Goal: Task Accomplishment & Management: Use online tool/utility

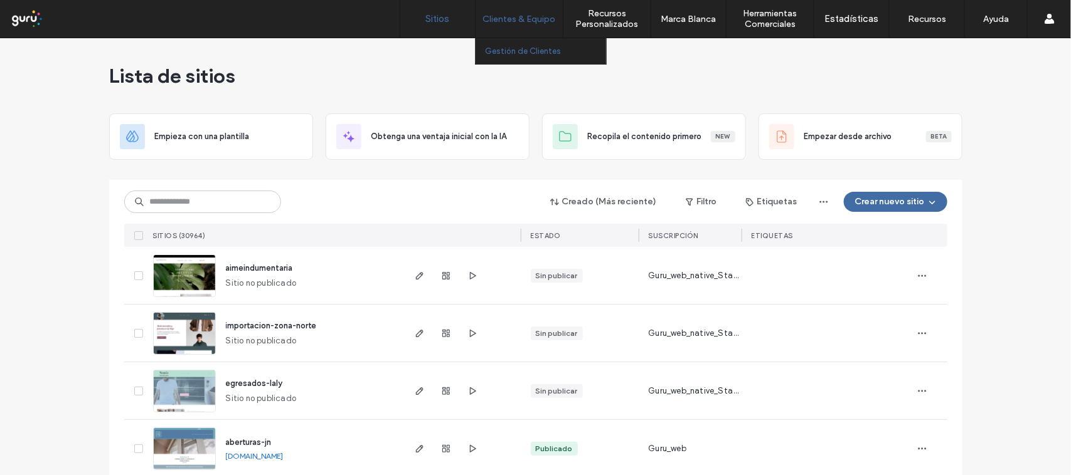
click at [529, 48] on label "Gestión de Clientes" at bounding box center [523, 50] width 76 height 9
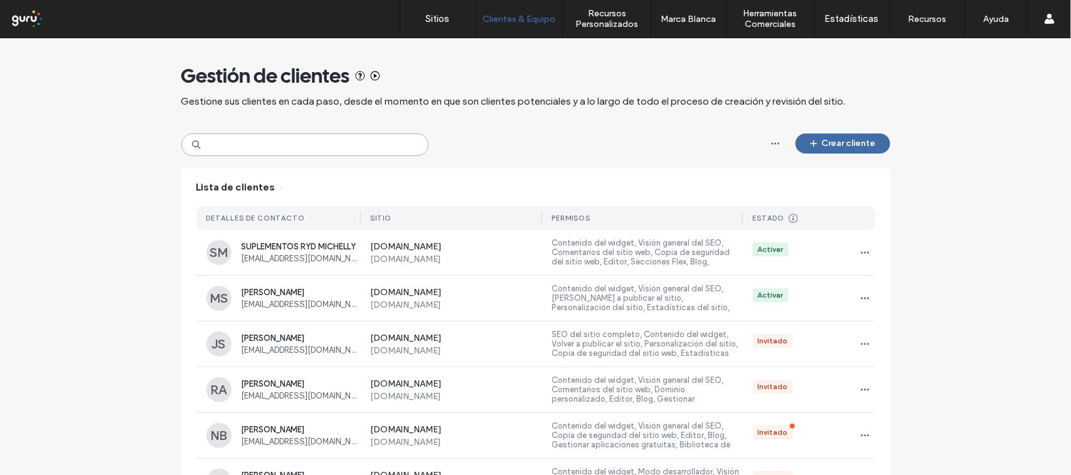
click at [295, 145] on input at bounding box center [304, 145] width 247 height 23
paste input "**********"
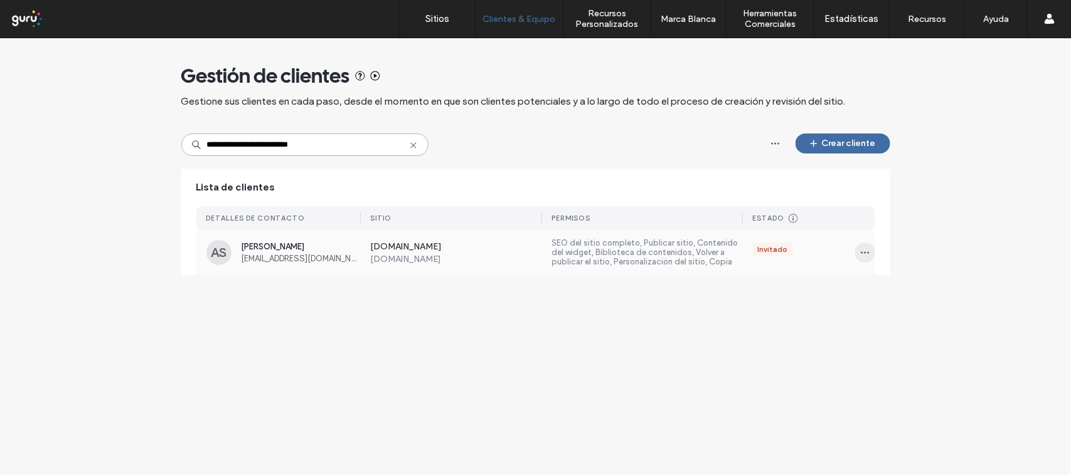
type input "**********"
click at [860, 252] on icon "button" at bounding box center [865, 253] width 10 height 10
click at [907, 283] on span "Sitios y permisos" at bounding box center [912, 286] width 62 height 13
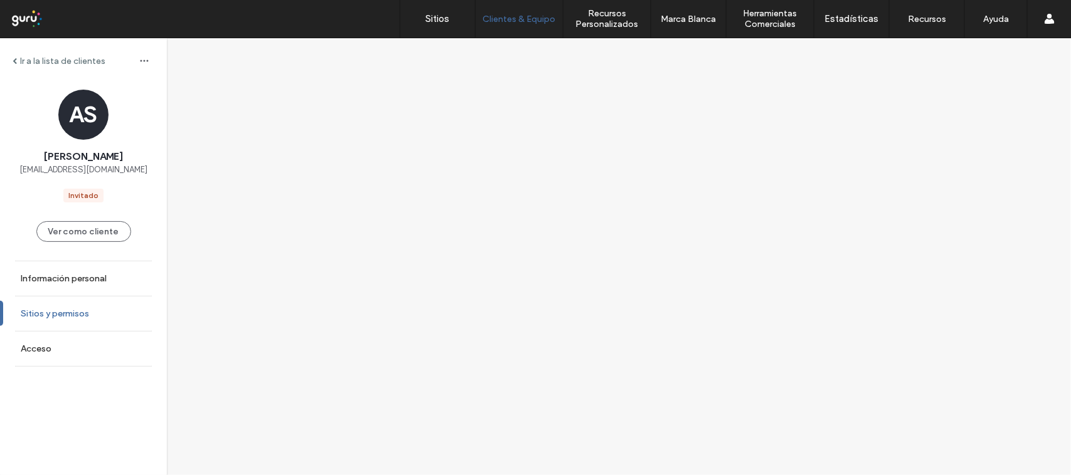
click at [77, 317] on label "Sitios y permisos" at bounding box center [55, 314] width 68 height 11
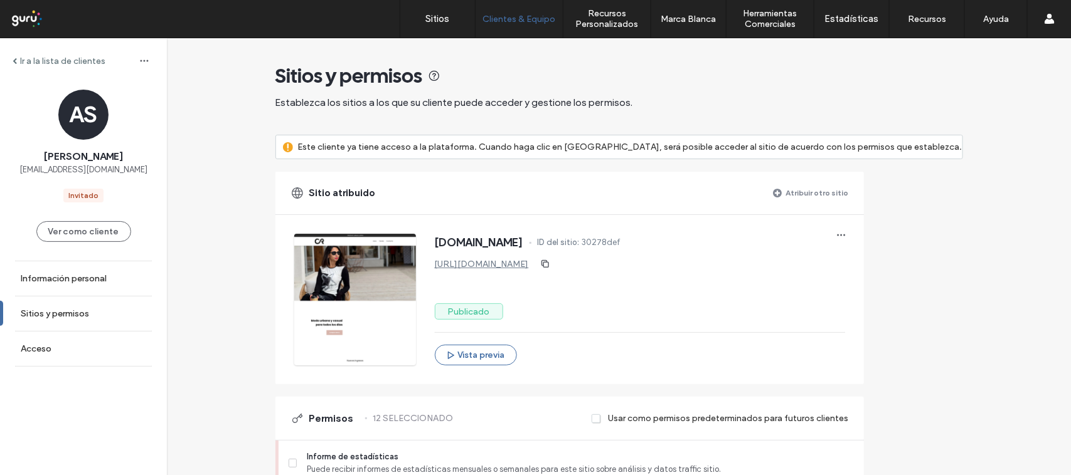
scroll to position [157, 0]
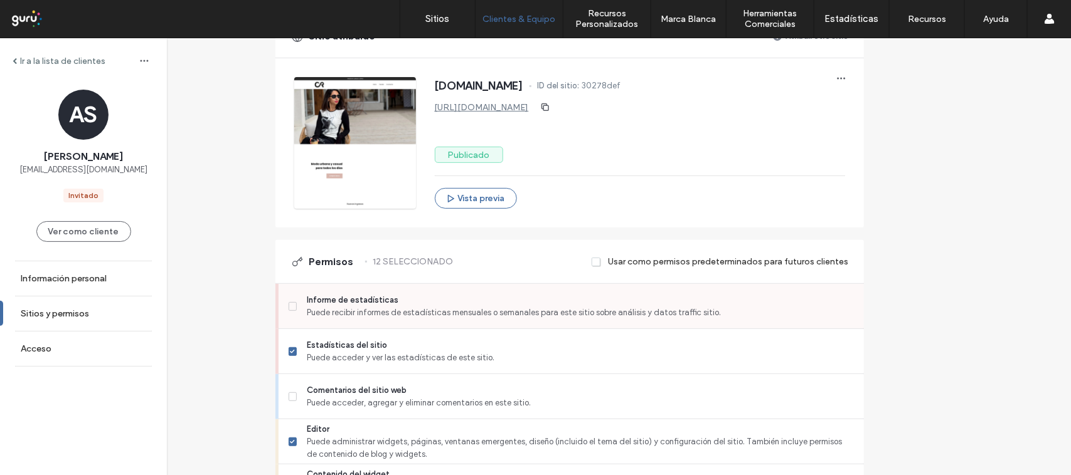
click at [511, 301] on span "Informe de estadísticas" at bounding box center [580, 300] width 546 height 13
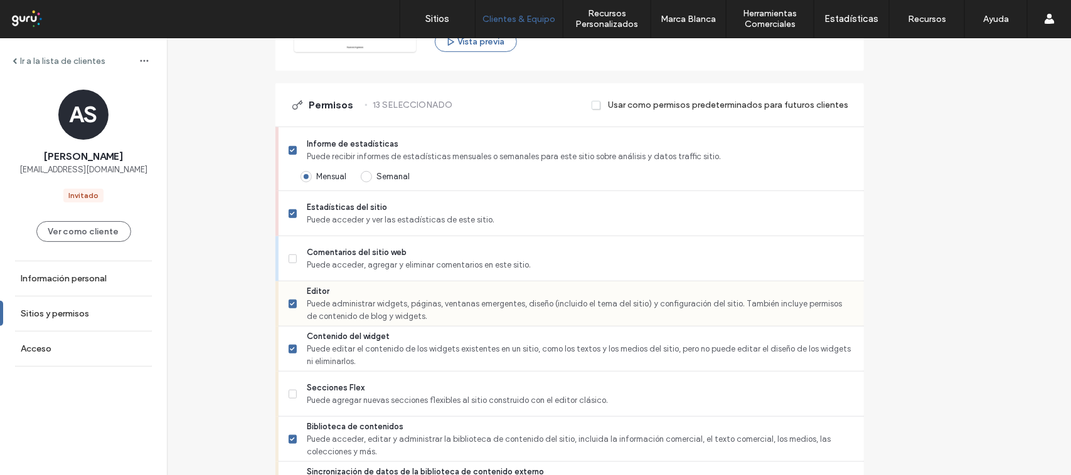
scroll to position [392, 0]
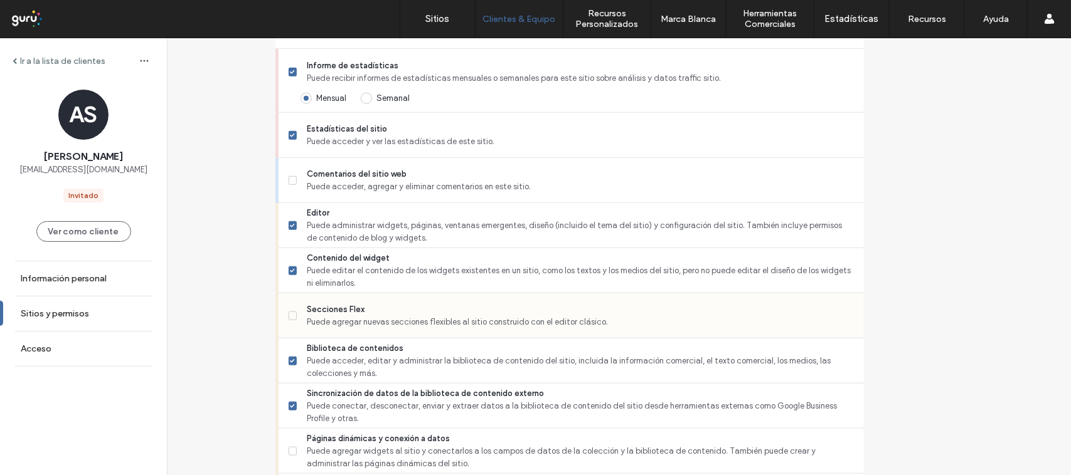
click at [496, 318] on span "Puede agregar nuevas secciones flexibles al sitio construido con el editor clás…" at bounding box center [580, 322] width 546 height 13
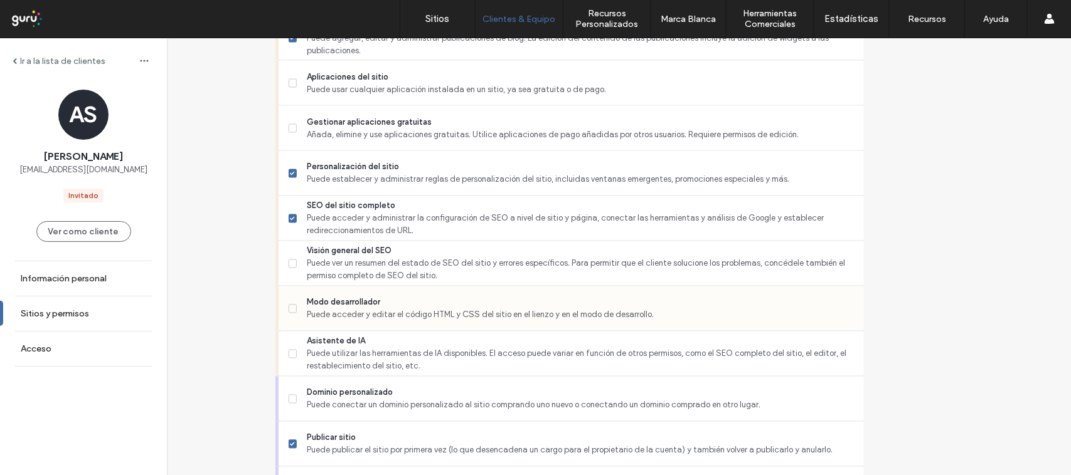
scroll to position [784, 0]
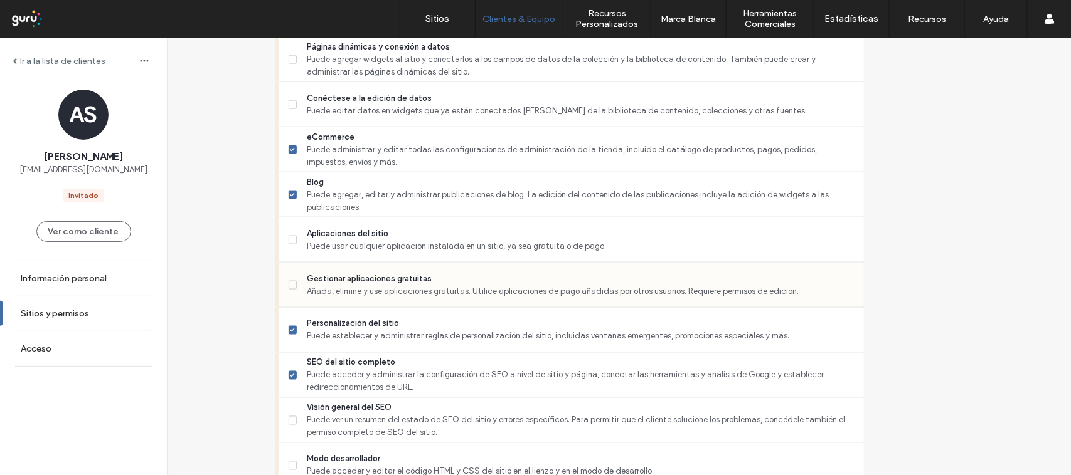
click at [400, 293] on span "Añada, elimine y use aplicaciones gratuitas. Utilice aplicaciones de pago añadi…" at bounding box center [580, 291] width 546 height 13
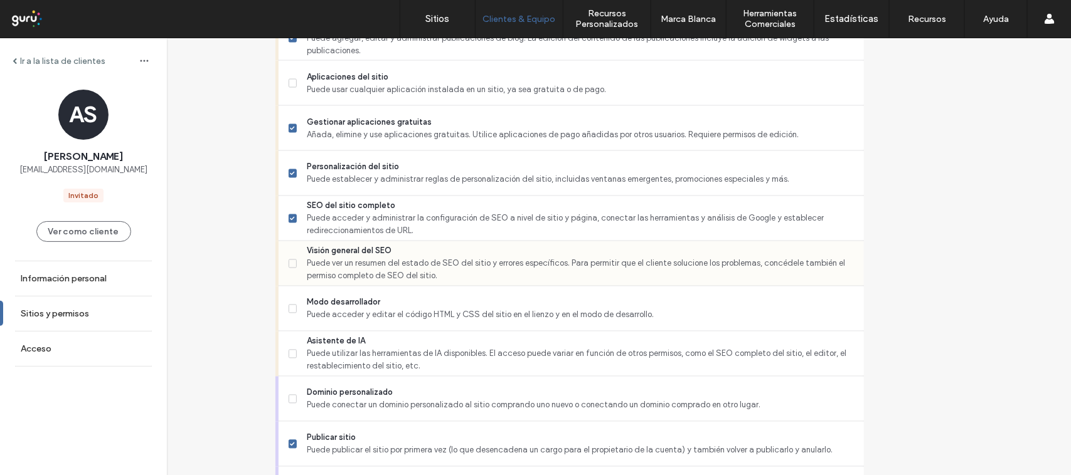
click at [400, 267] on span "Puede ver un resumen del estado de SEO del sitio y errores específicos. Para pe…" at bounding box center [580, 270] width 546 height 25
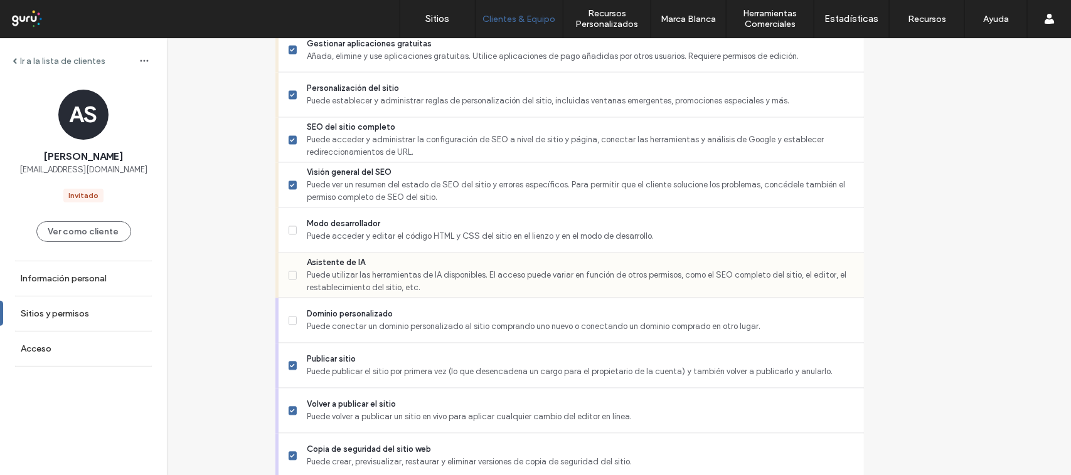
scroll to position [1098, 0]
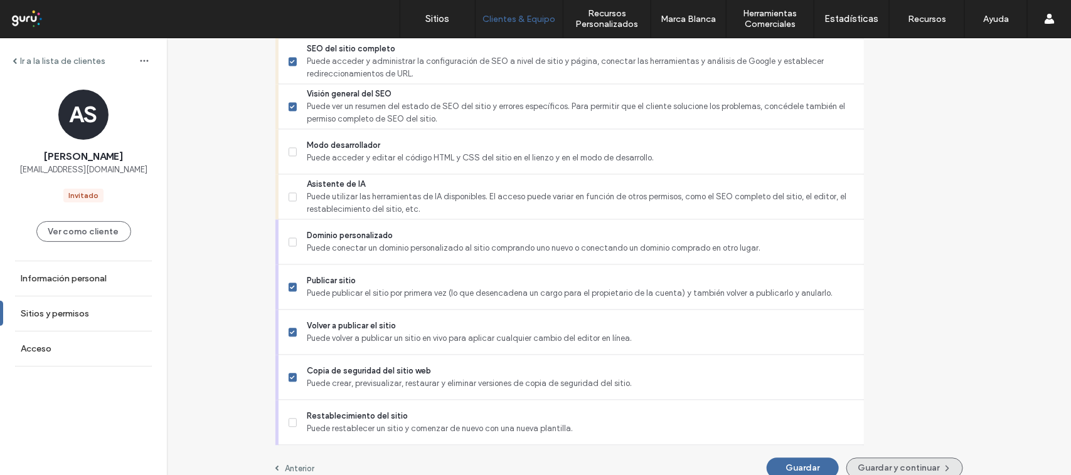
click at [876, 461] on button "Guardar y continuar" at bounding box center [904, 469] width 117 height 21
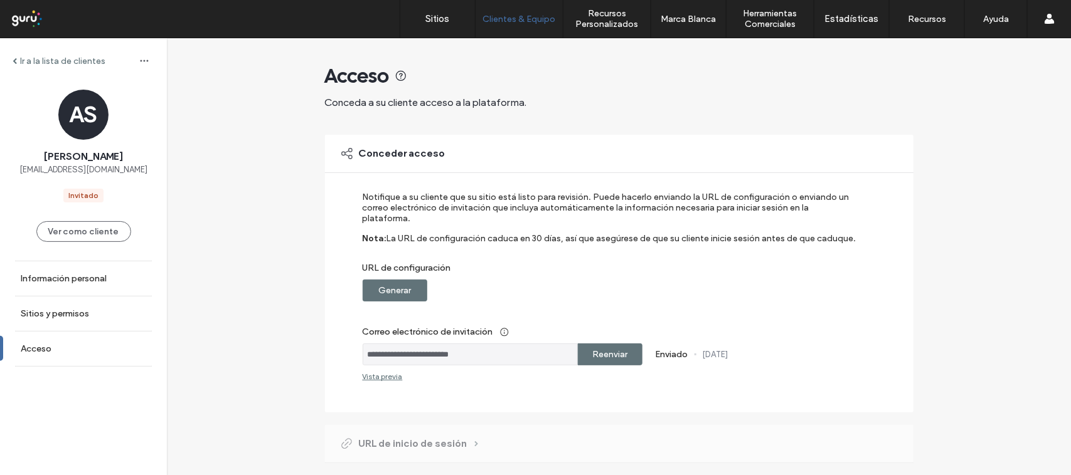
click at [402, 280] on label "Generar" at bounding box center [394, 290] width 33 height 23
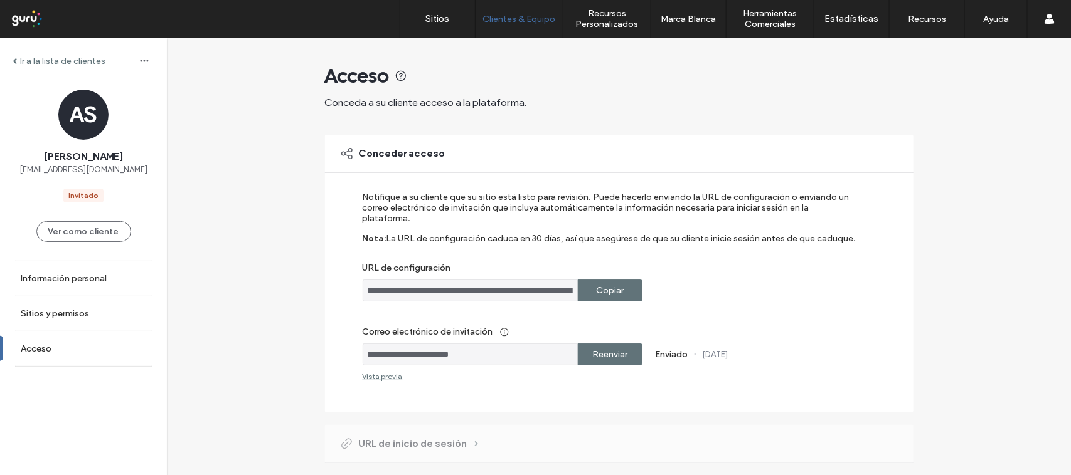
click at [622, 283] on div "Copiar" at bounding box center [610, 291] width 65 height 22
click at [432, 24] on label "Sitios" at bounding box center [438, 18] width 24 height 11
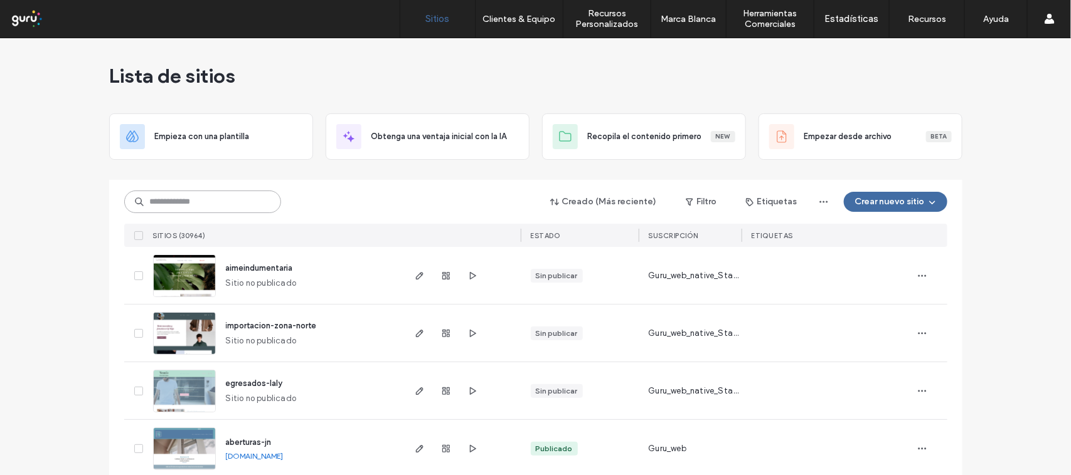
click at [212, 204] on input at bounding box center [202, 202] width 157 height 23
paste input "**********"
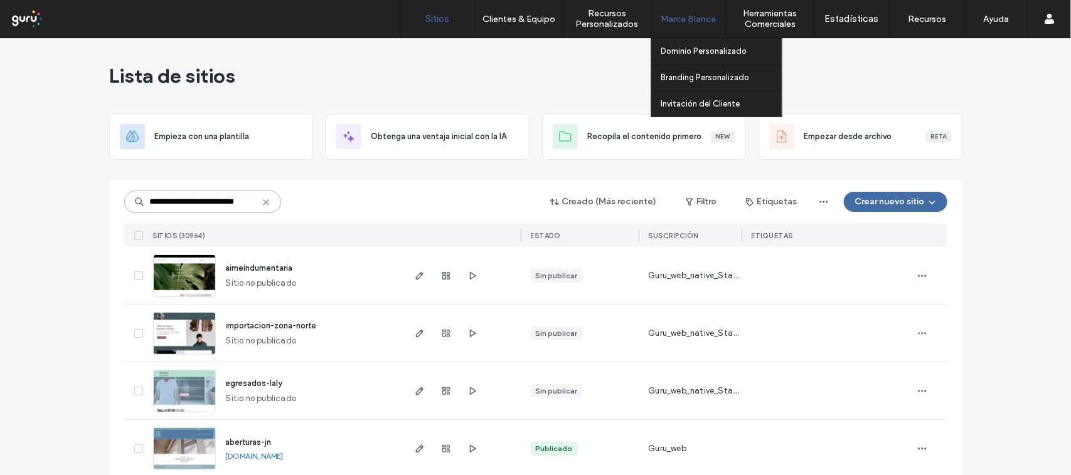
type input "**********"
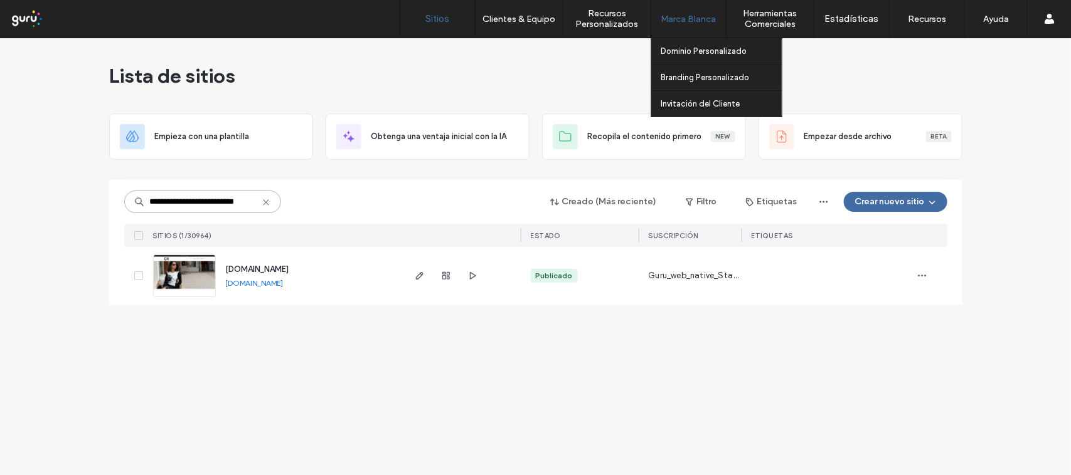
scroll to position [0, 0]
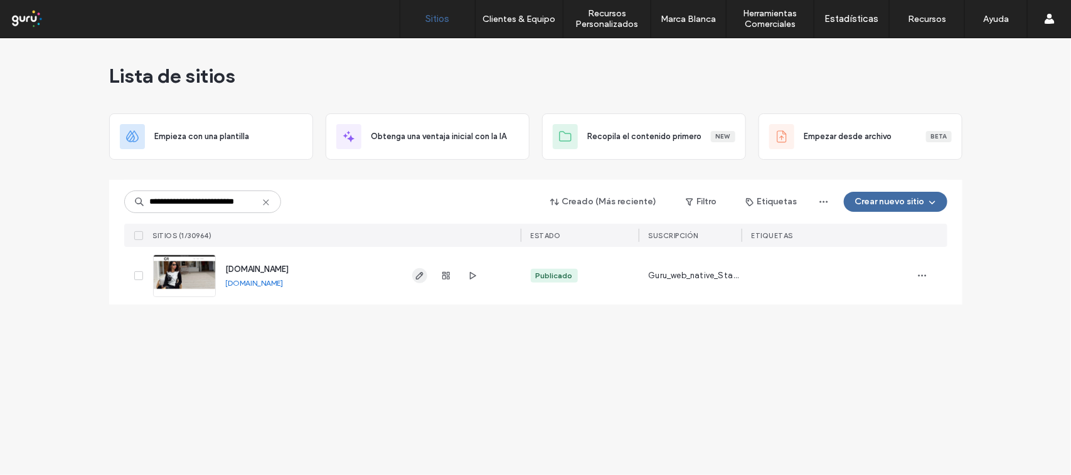
click at [417, 278] on icon "button" at bounding box center [420, 276] width 10 height 10
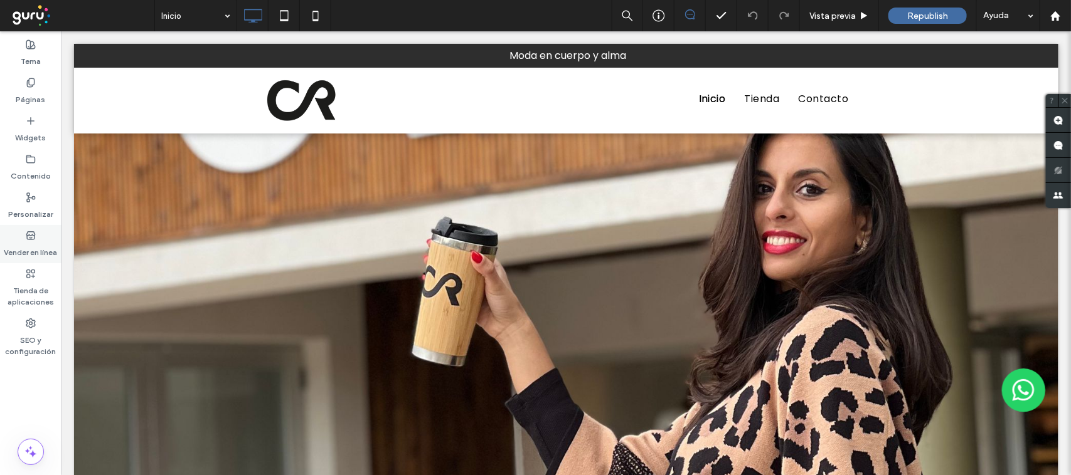
click at [39, 236] on div "Vender en línea" at bounding box center [30, 244] width 61 height 38
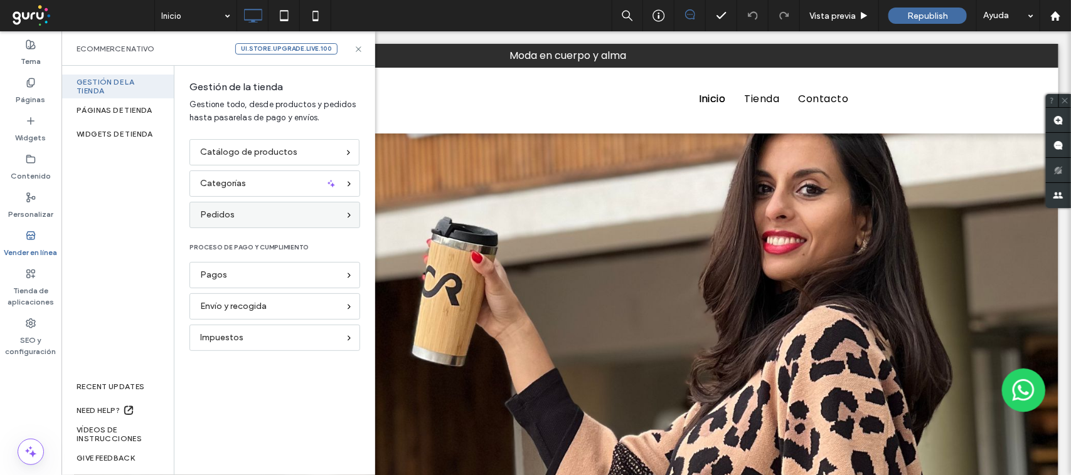
click at [273, 216] on div "Pedidos" at bounding box center [269, 215] width 139 height 14
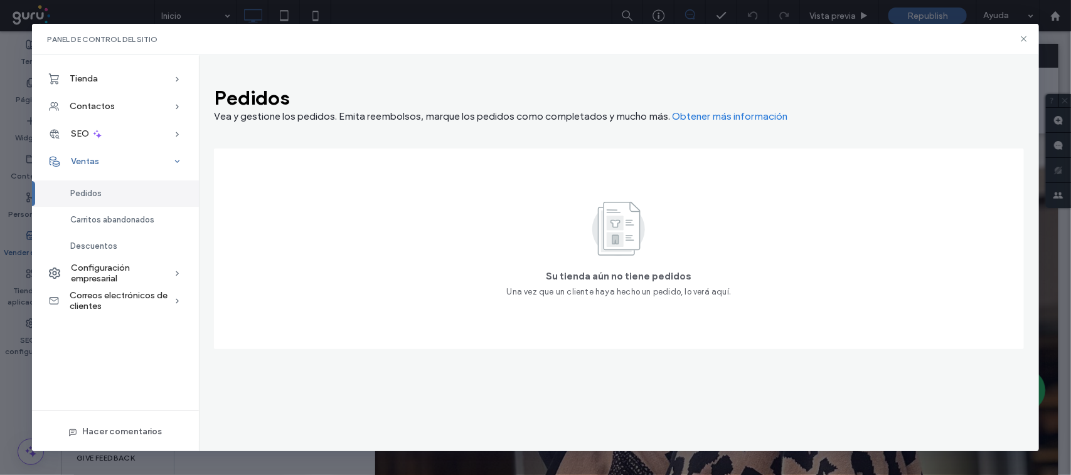
click at [102, 161] on div "Ventas" at bounding box center [115, 162] width 167 height 28
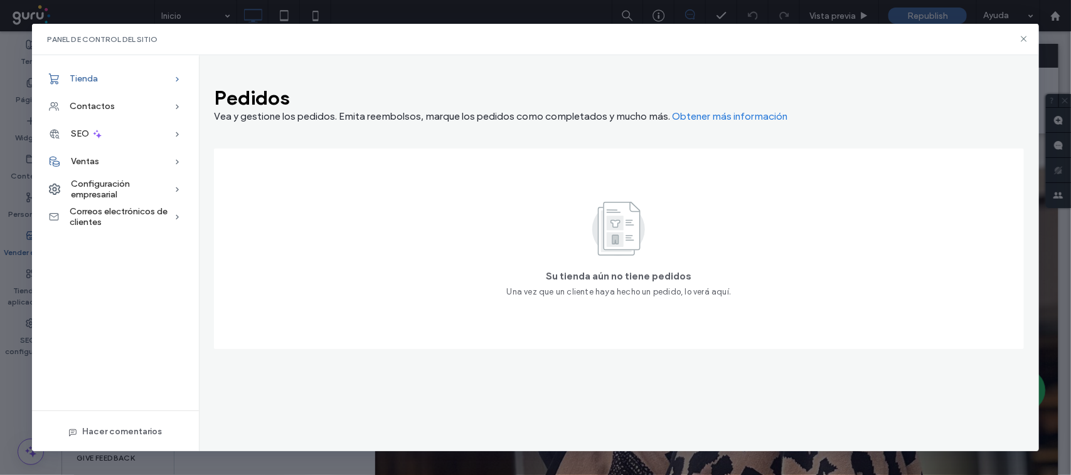
click at [92, 74] on span "Tienda" at bounding box center [84, 78] width 28 height 11
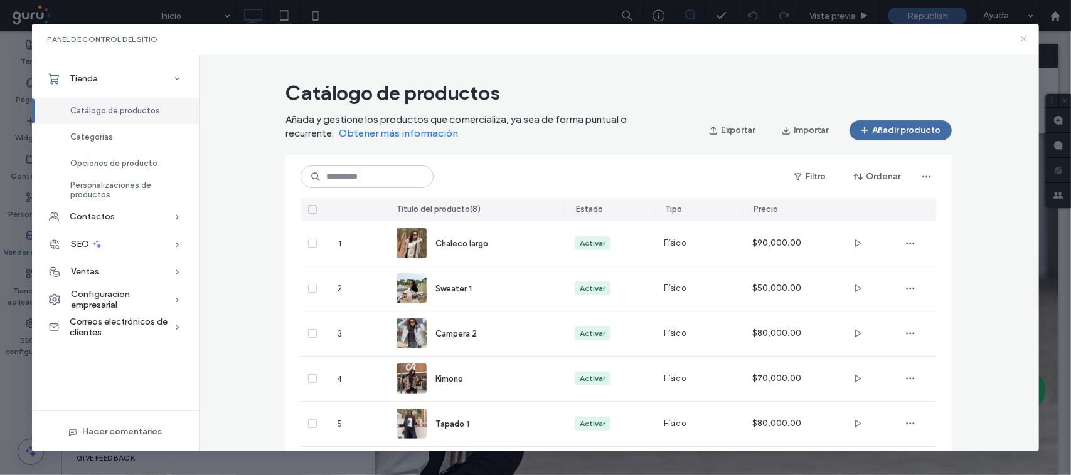
click at [1022, 43] on icon at bounding box center [1024, 39] width 10 height 10
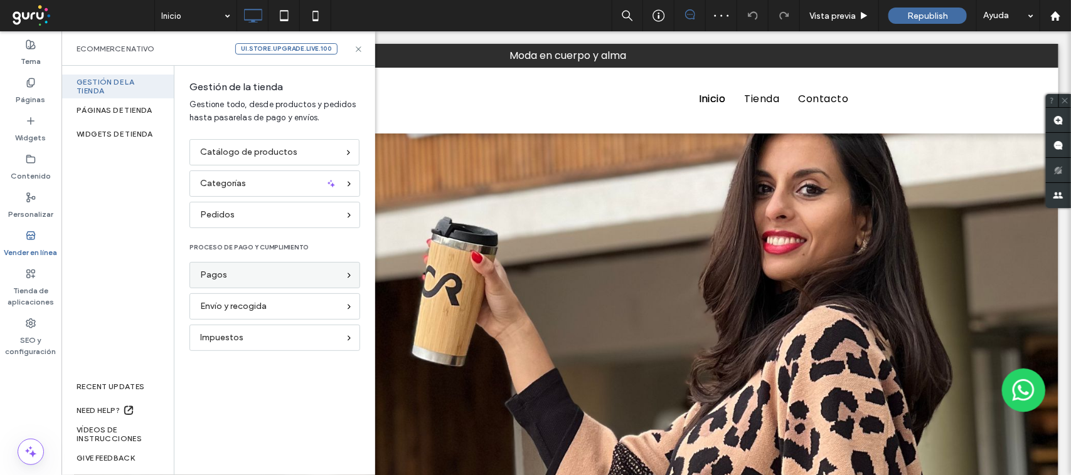
click at [230, 275] on div "Pagos" at bounding box center [269, 275] width 139 height 14
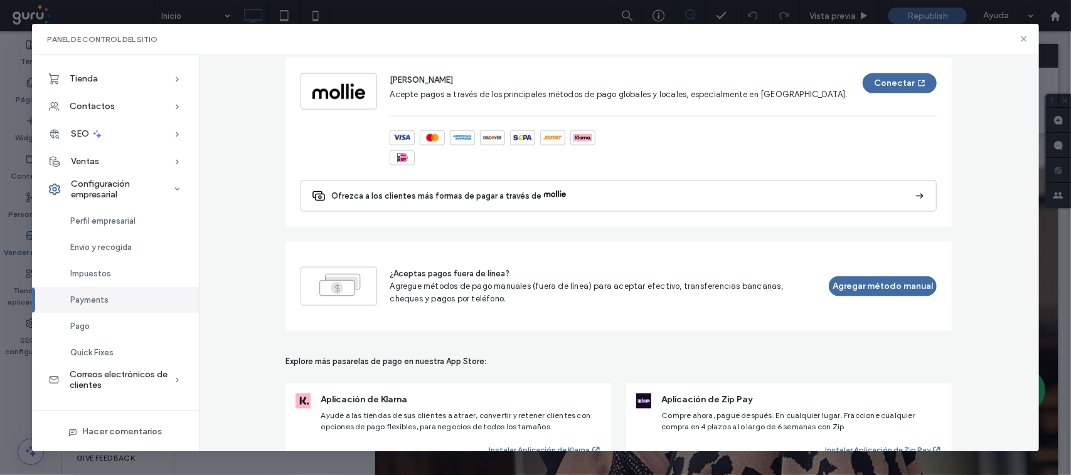
scroll to position [817, 0]
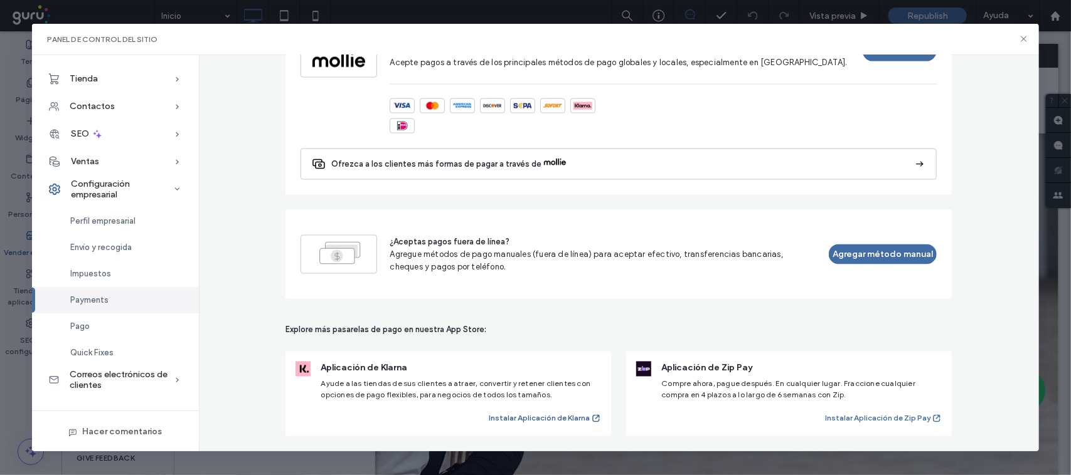
click at [577, 421] on button "Instalar Aplicación de Klarna" at bounding box center [545, 419] width 112 height 15
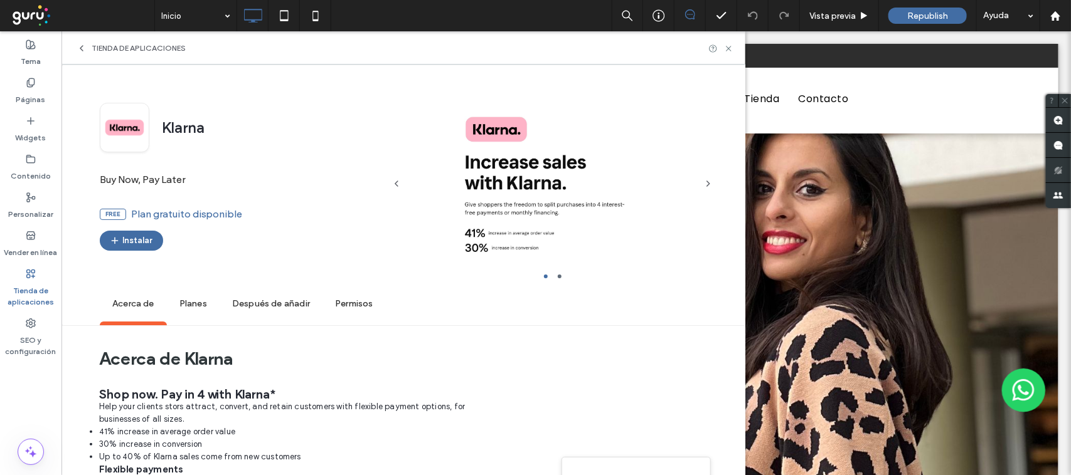
click at [120, 45] on span "Tienda de aplicaciones" at bounding box center [139, 48] width 94 height 10
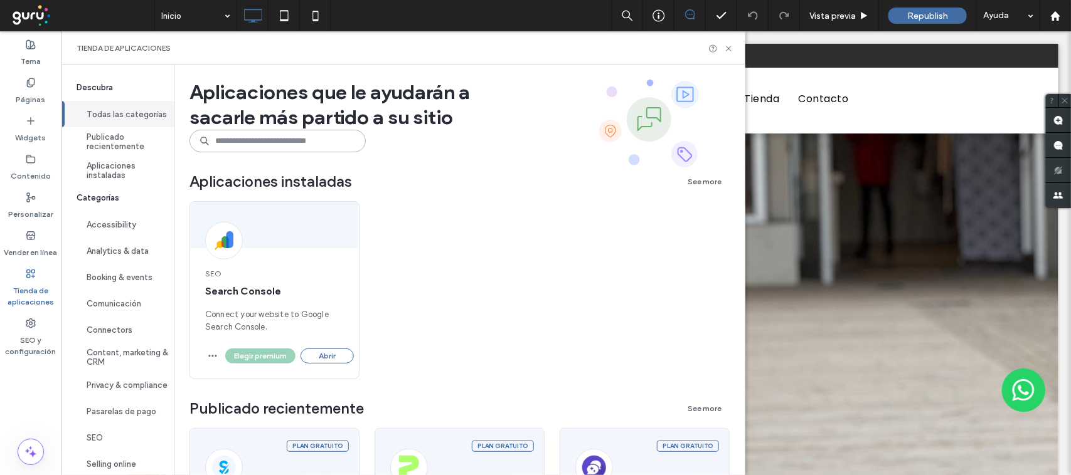
click at [295, 143] on input at bounding box center [277, 141] width 176 height 23
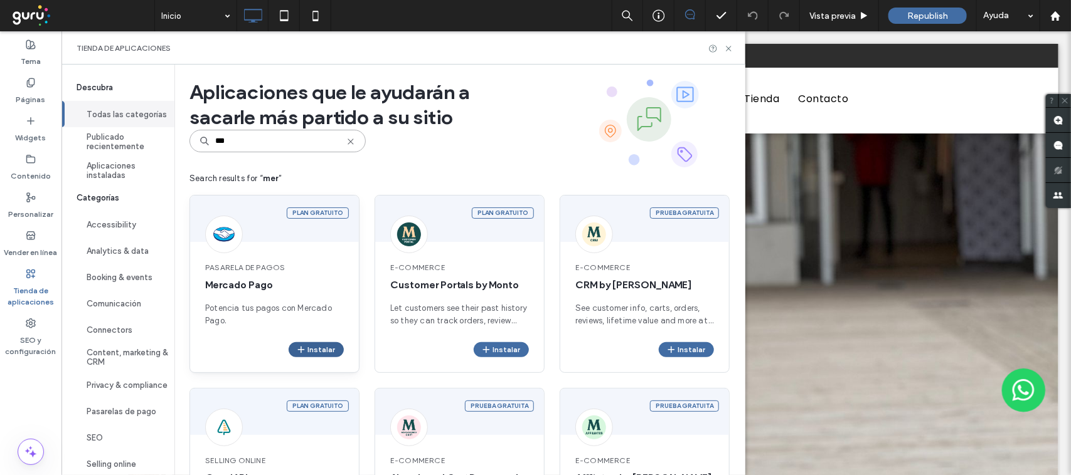
type input "***"
click at [324, 348] on button "Instalar" at bounding box center [316, 349] width 55 height 15
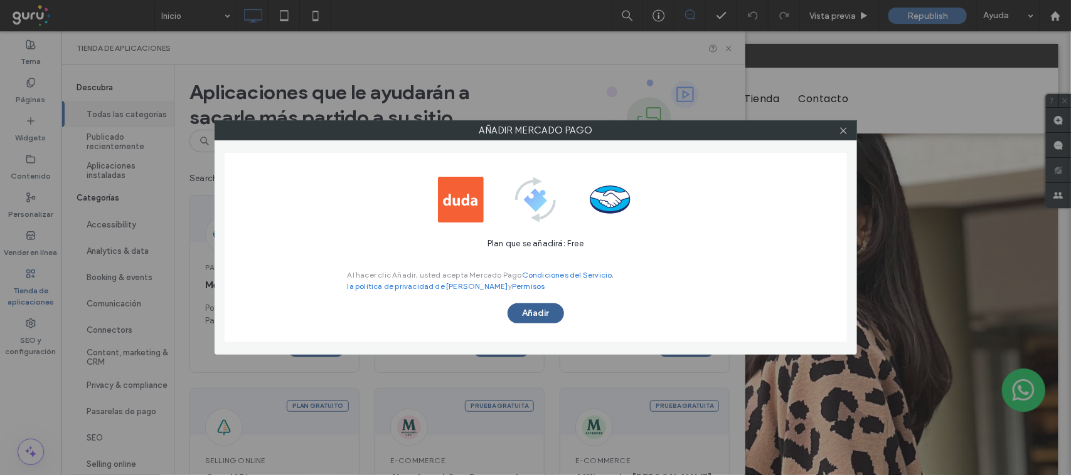
click at [526, 314] on button "Añadir" at bounding box center [535, 314] width 56 height 20
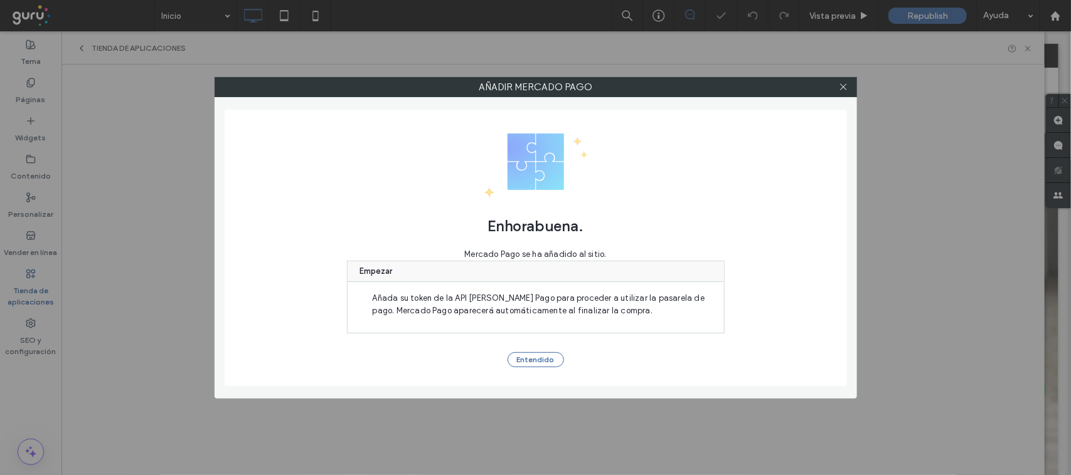
scroll to position [0, 0]
click at [533, 354] on button "Entendido" at bounding box center [535, 360] width 56 height 15
